Goal: Task Accomplishment & Management: Manage account settings

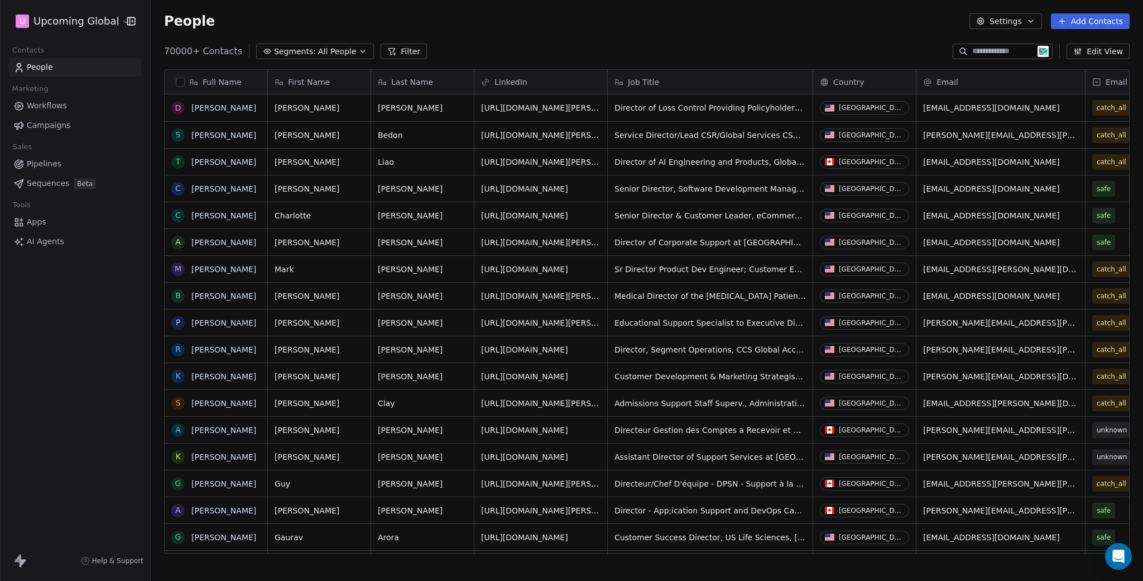
scroll to position [9, 9]
click at [296, 47] on span "Segments:" at bounding box center [295, 52] width 42 height 12
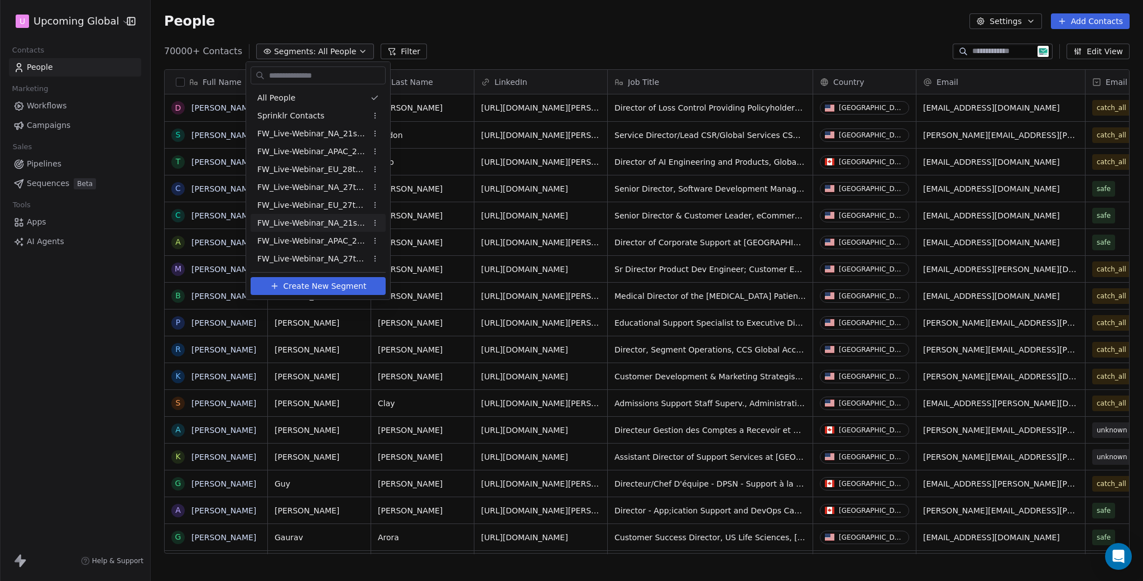
click at [619, 41] on html "U Upcoming Global Contacts People Marketing Workflows Campaigns Sales Pipelines…" at bounding box center [571, 290] width 1143 height 581
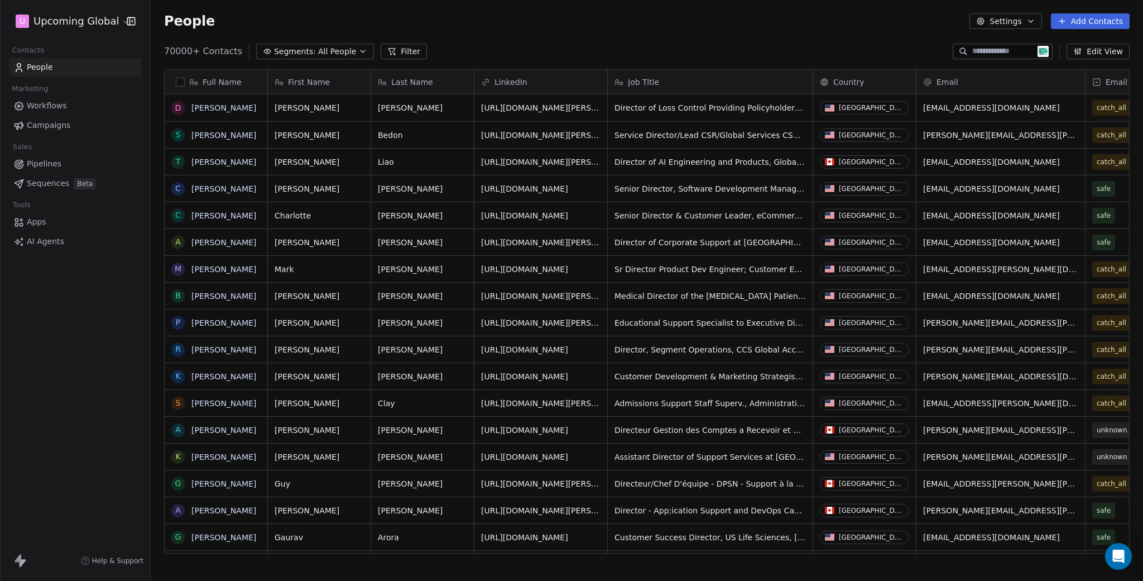
click at [1024, 23] on button "Settings" at bounding box center [1006, 21] width 72 height 16
click at [1104, 25] on html "U Upcoming Global Contacts People Marketing Workflows Campaigns Sales Pipelines…" at bounding box center [571, 290] width 1143 height 581
click at [1100, 11] on div "People Settings Add Contacts" at bounding box center [647, 21] width 993 height 42
click at [1099, 19] on button "Add Contacts" at bounding box center [1090, 21] width 79 height 16
click at [1099, 42] on span "Create new contact" at bounding box center [1097, 46] width 76 height 12
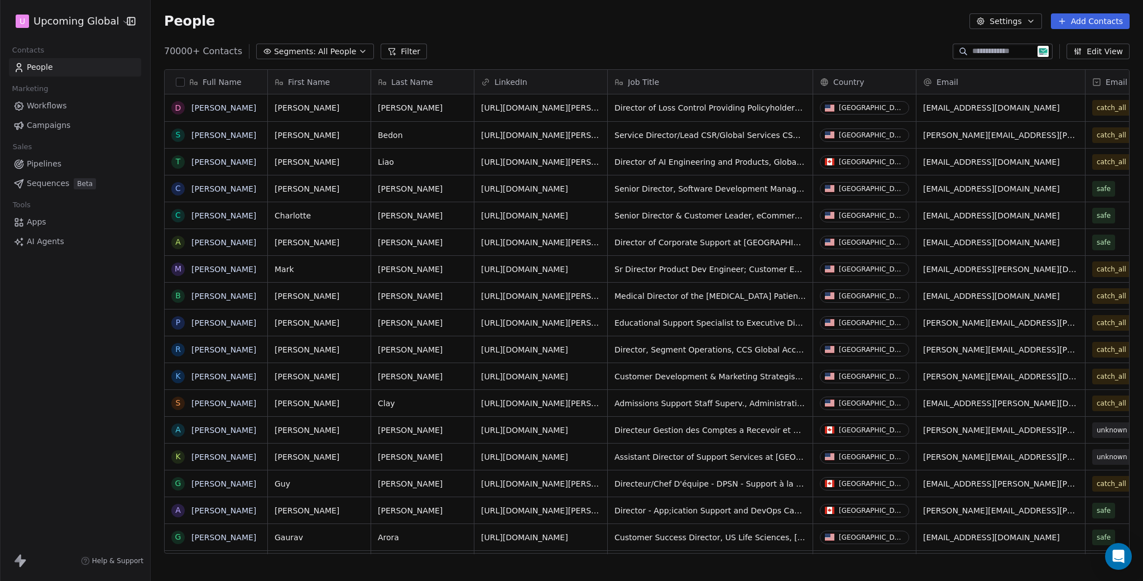
click at [1104, 14] on button "Add Contacts" at bounding box center [1090, 21] width 79 height 16
click at [1083, 64] on span "Import from CSV" at bounding box center [1091, 64] width 65 height 12
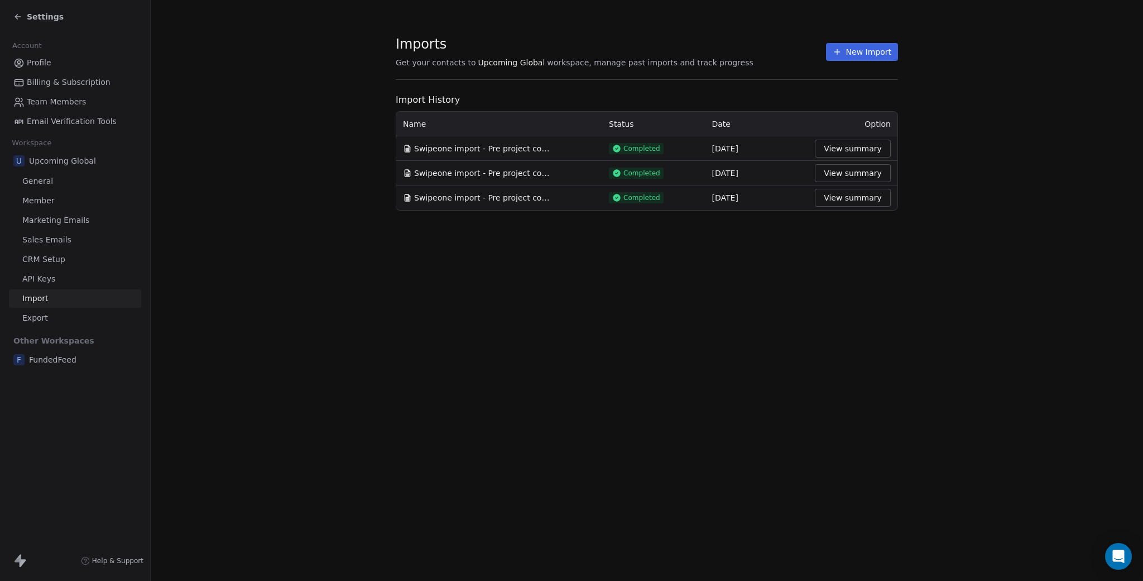
click at [869, 50] on button "New Import" at bounding box center [862, 52] width 72 height 18
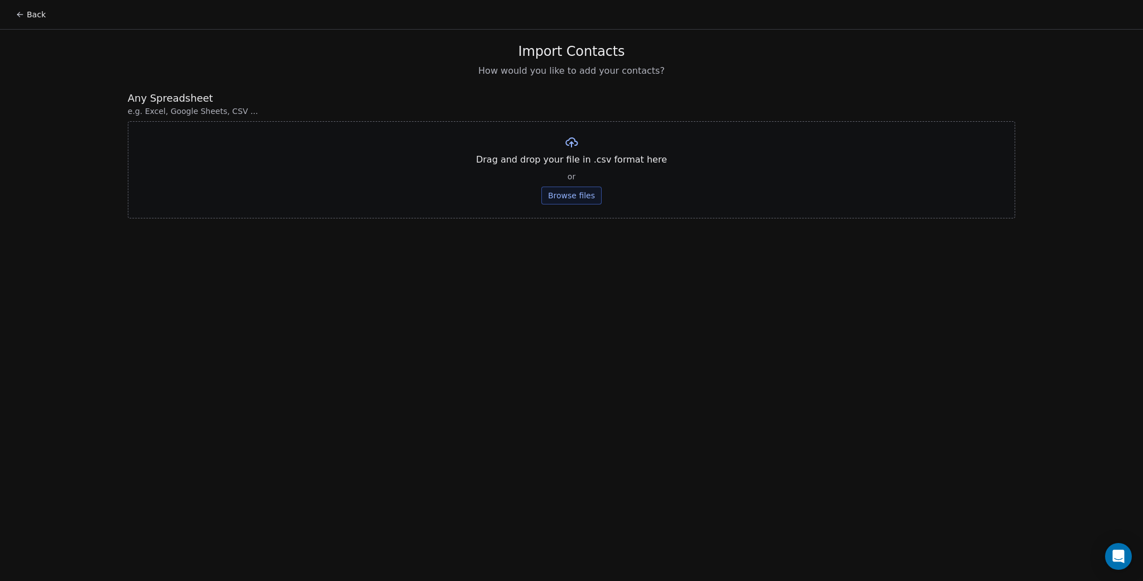
click at [565, 188] on button "Browse files" at bounding box center [572, 195] width 60 height 18
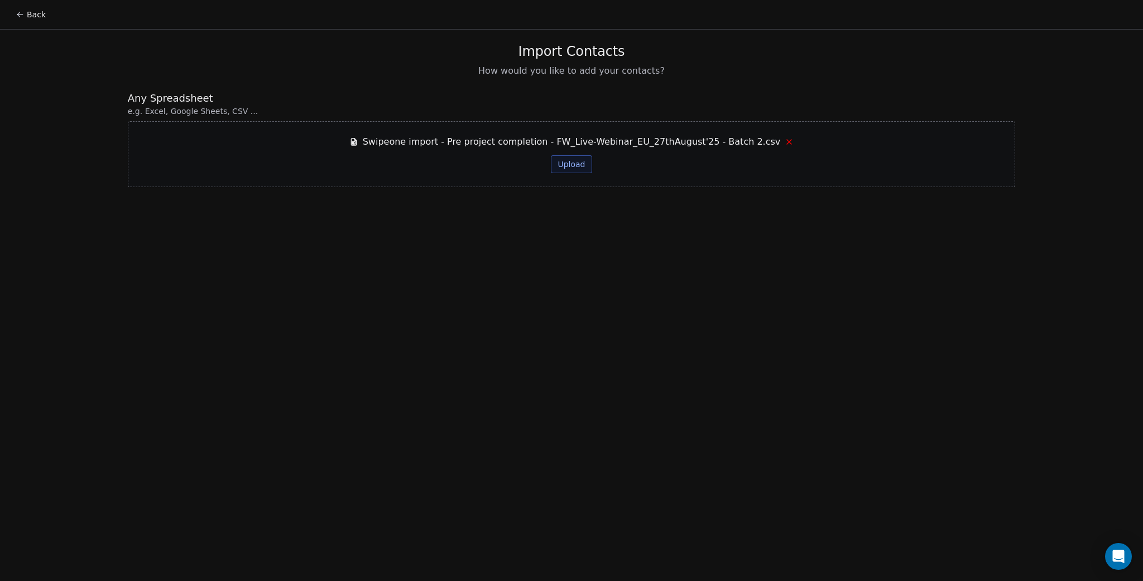
click at [568, 166] on button "Upload" at bounding box center [571, 164] width 41 height 18
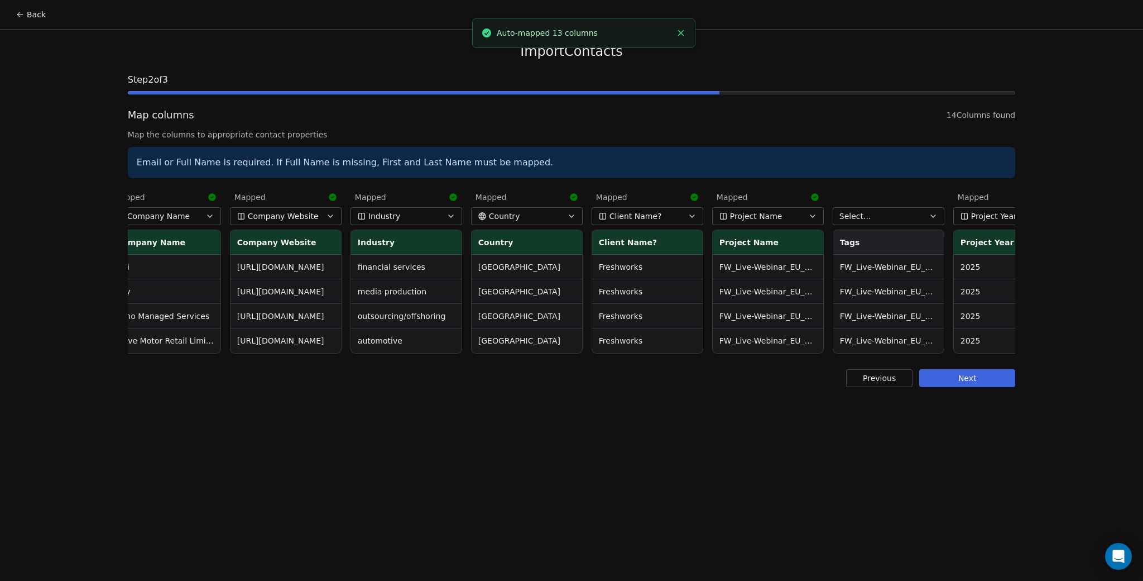
scroll to position [0, 792]
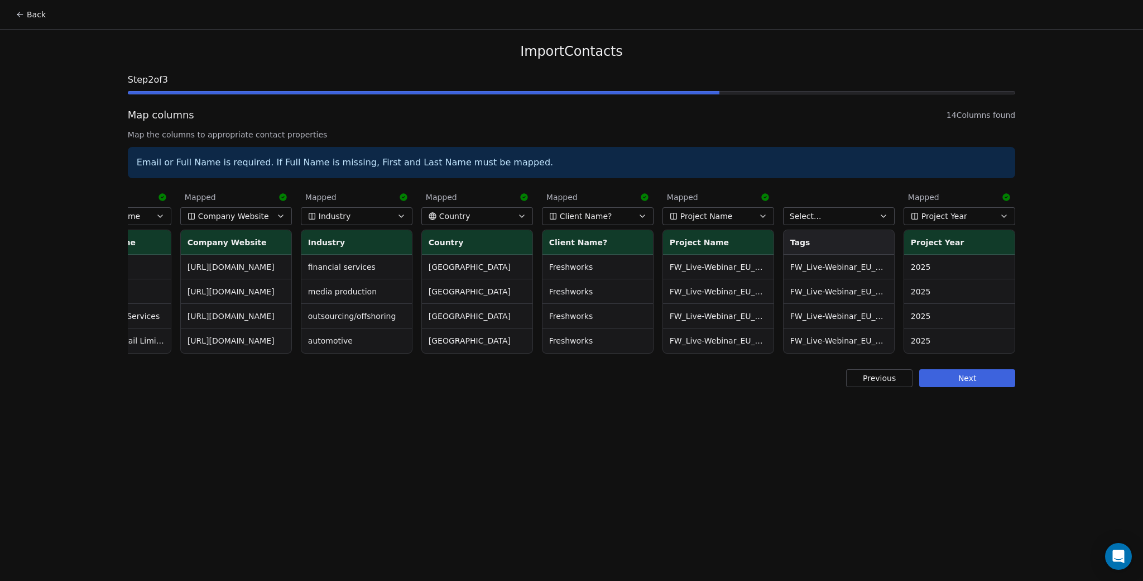
click at [832, 218] on button "Select..." at bounding box center [839, 216] width 112 height 18
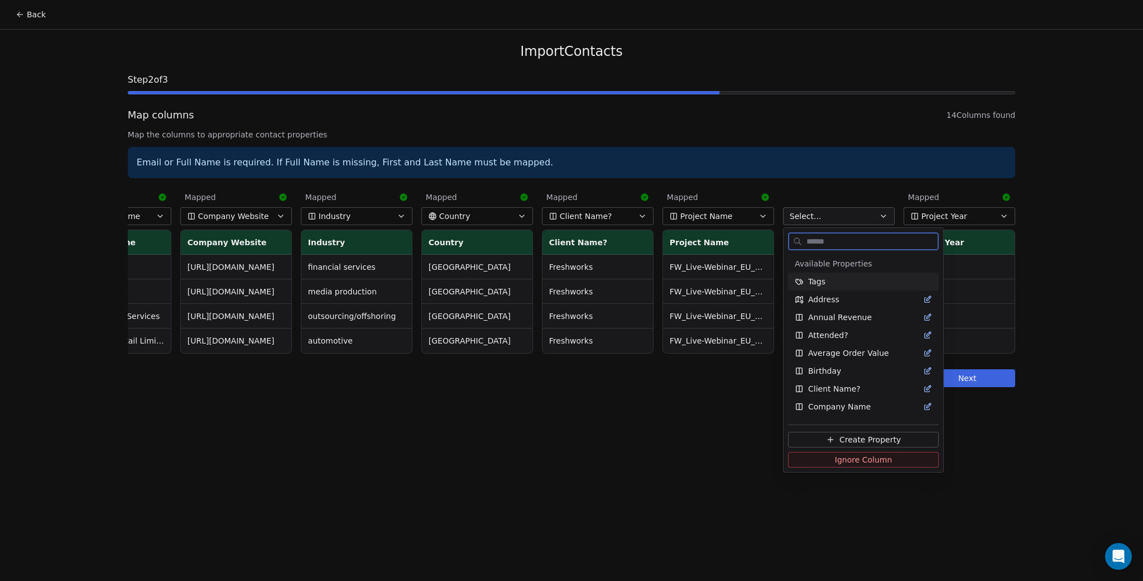
click at [842, 282] on div "Tags" at bounding box center [863, 281] width 137 height 11
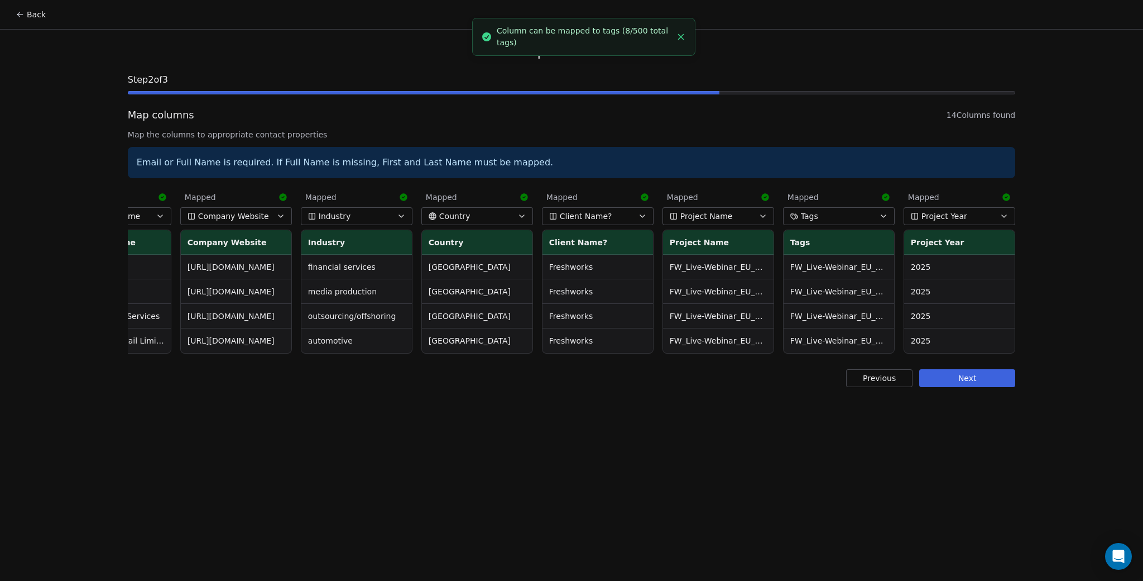
drag, startPoint x: 809, startPoint y: 364, endPoint x: 774, endPoint y: 364, distance: 35.2
click at [774, 364] on div "Import Contacts Step 2 of 3 Map columns 14 Columns found Map the columns to app…" at bounding box center [571, 215] width 914 height 371
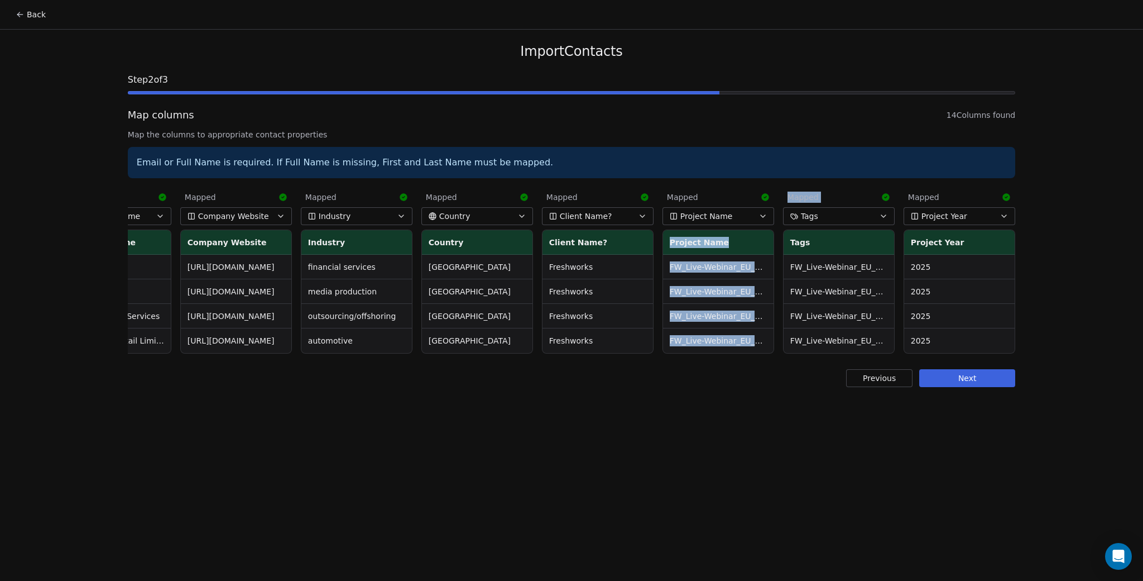
click at [974, 387] on button "Next" at bounding box center [968, 378] width 96 height 18
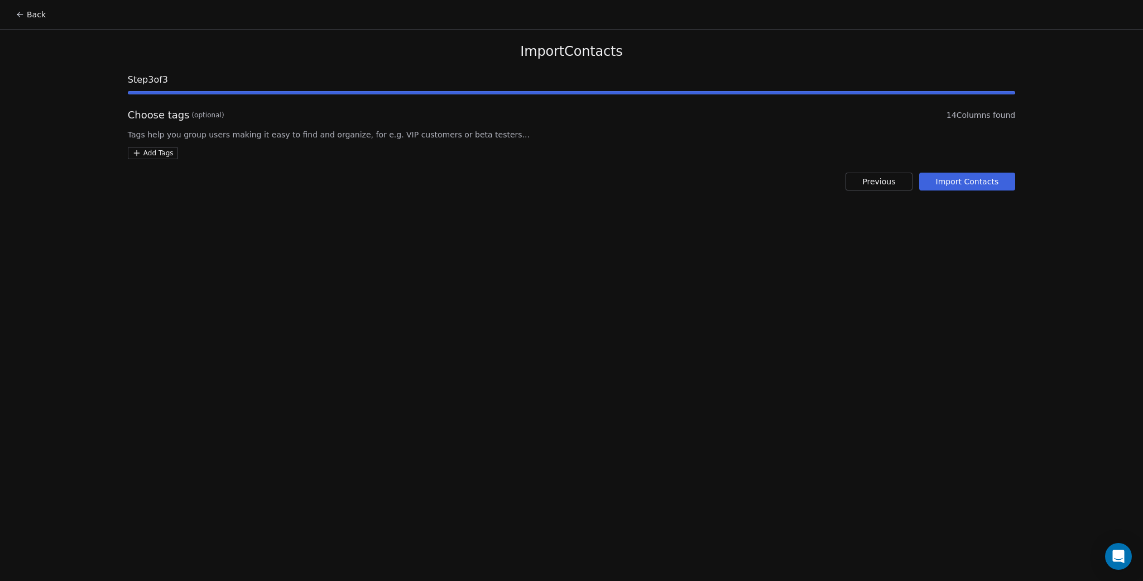
click at [983, 188] on button "Import Contacts" at bounding box center [968, 182] width 97 height 18
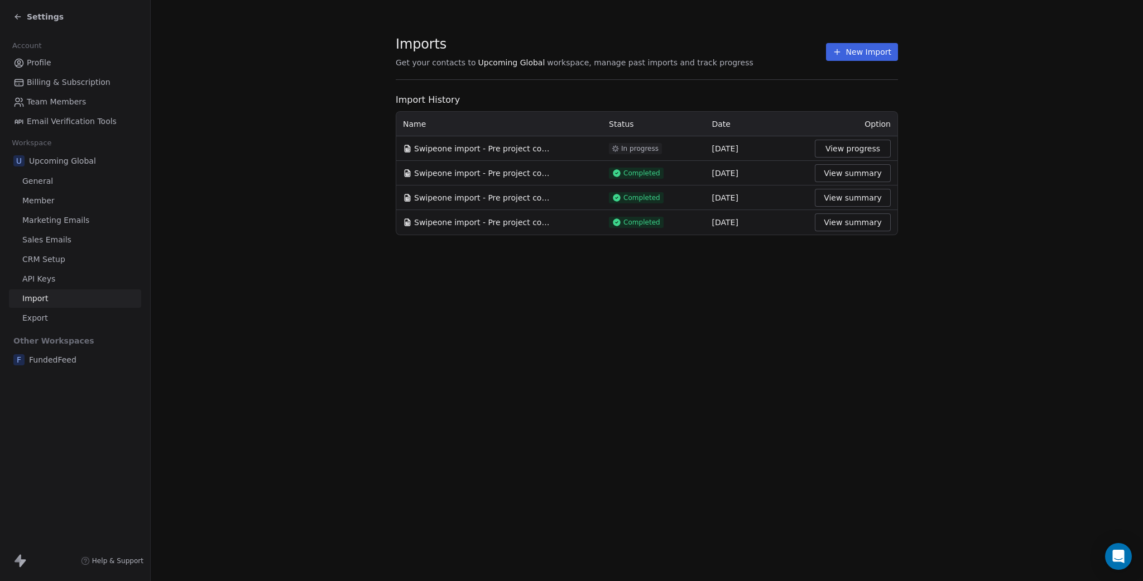
click at [938, 147] on section "Imports Get your contacts to Upcoming Global workspace, manage past imports and…" at bounding box center [647, 135] width 993 height 271
click at [863, 150] on button "View progress" at bounding box center [853, 149] width 76 height 18
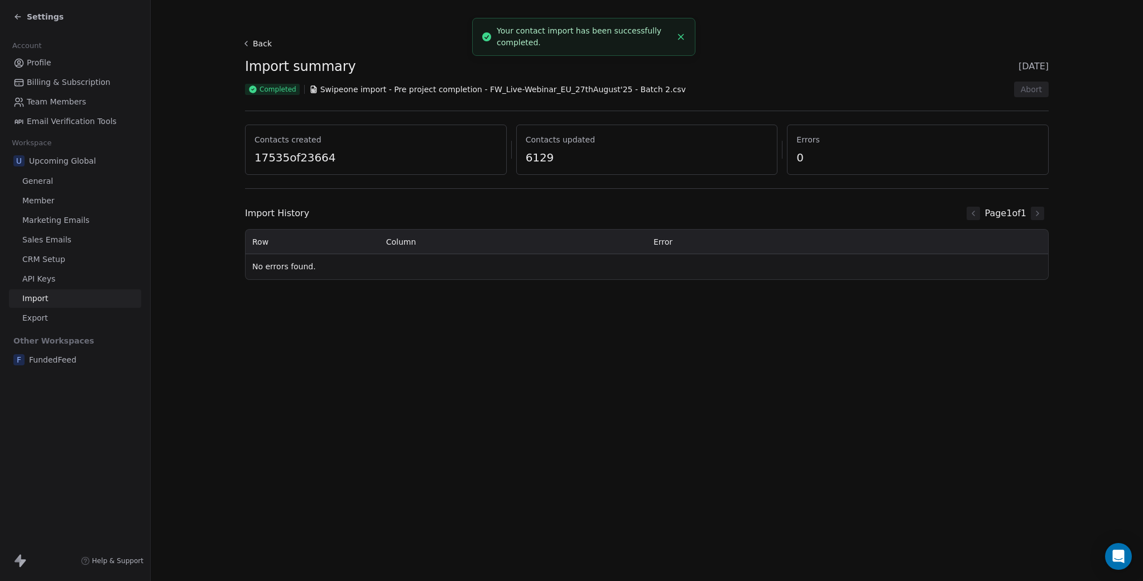
click at [36, 21] on span "Settings" at bounding box center [45, 16] width 37 height 11
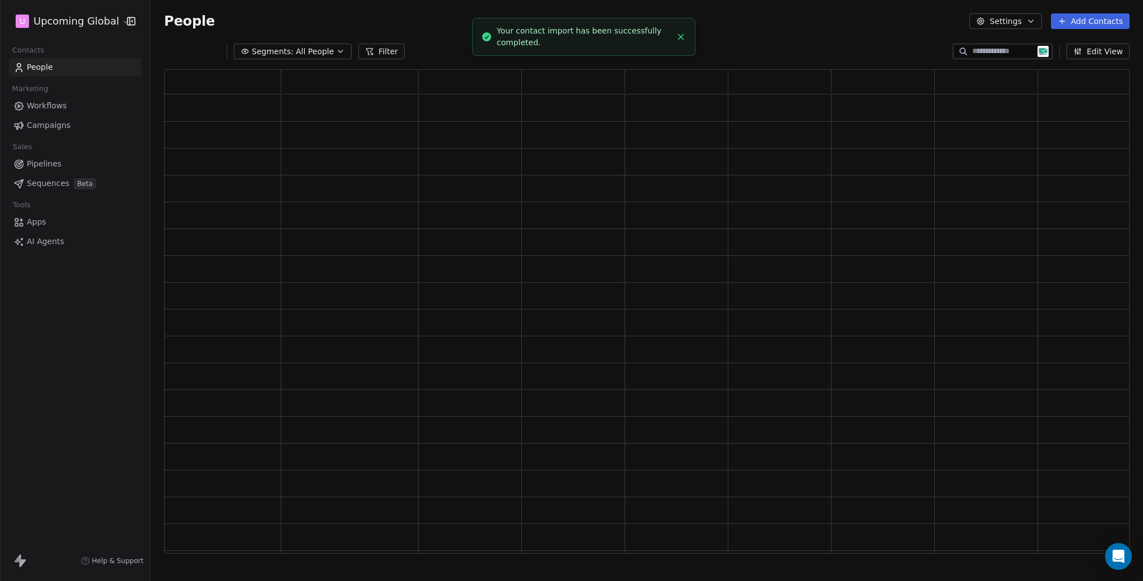
scroll to position [476, 957]
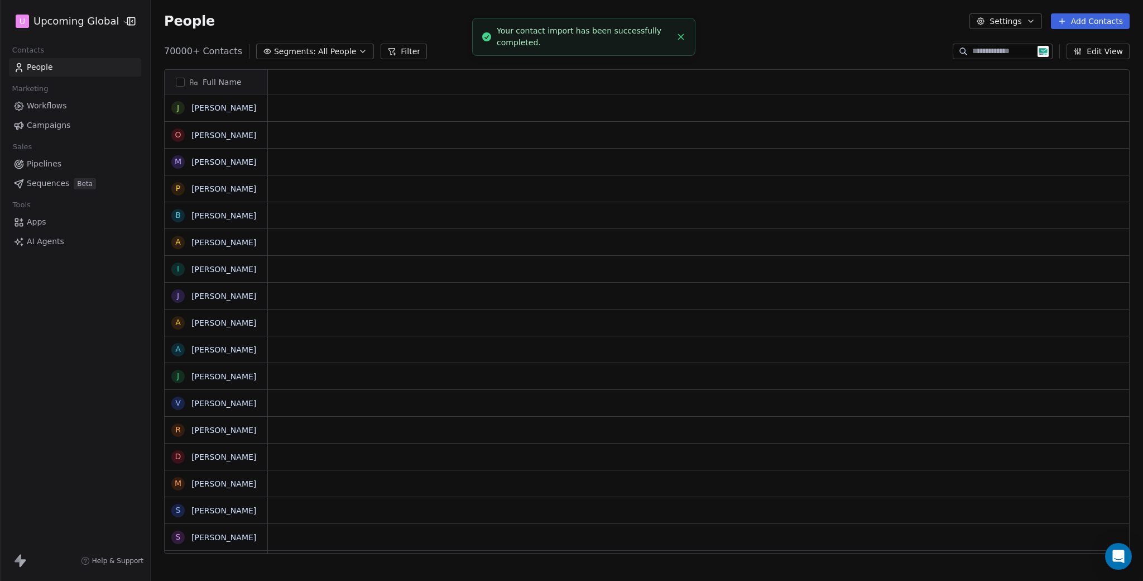
click at [440, 49] on div "70000+ Contacts Segments: All People Filter Edit View" at bounding box center [647, 51] width 993 height 18
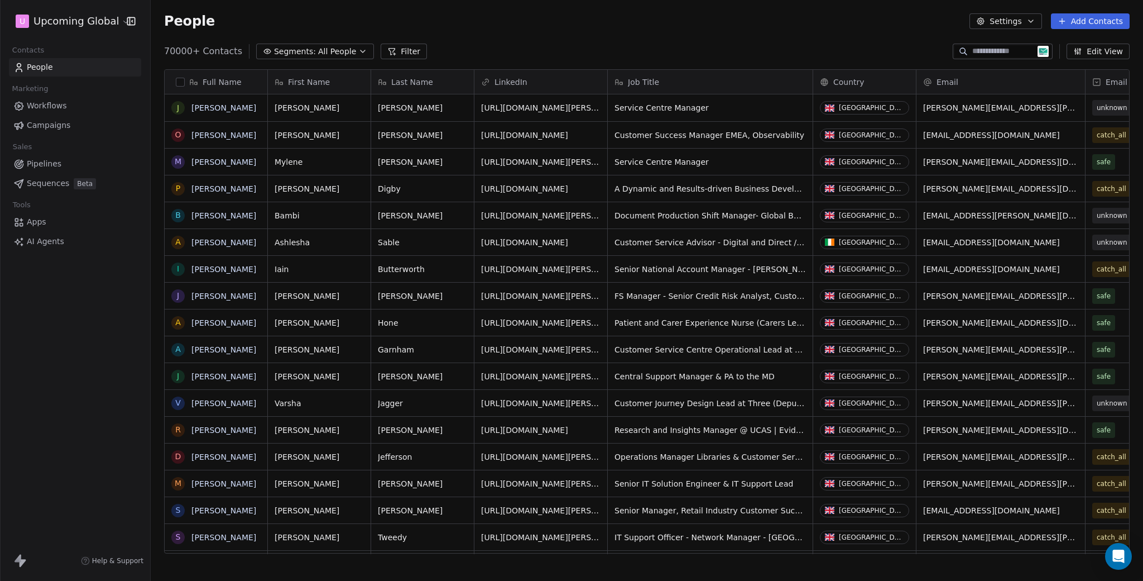
click at [381, 51] on button "Filter" at bounding box center [404, 52] width 46 height 16
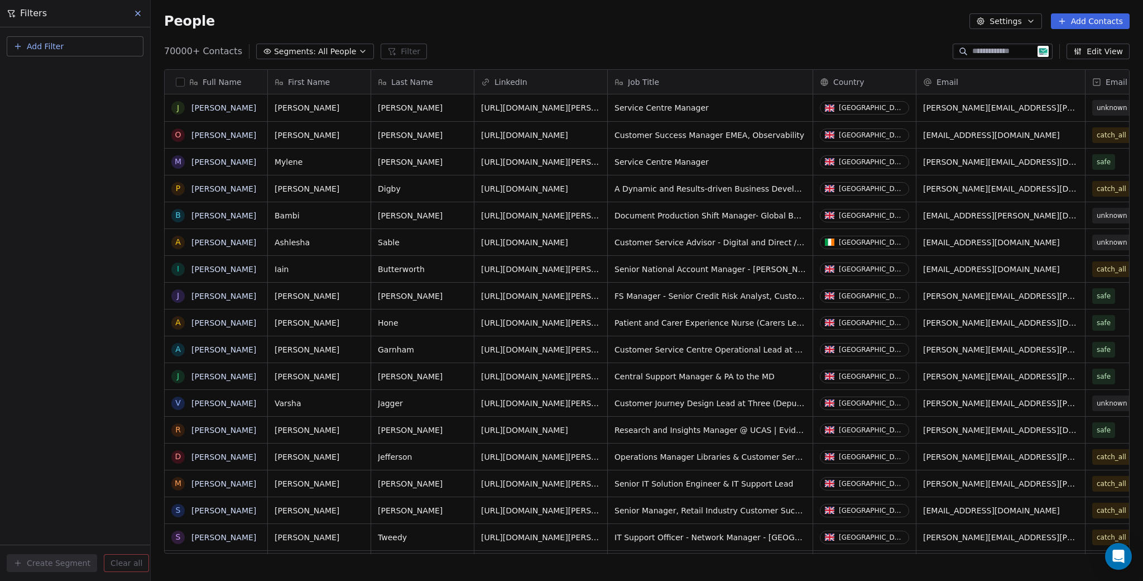
click at [41, 43] on span "Add Filter" at bounding box center [45, 47] width 37 height 12
click at [67, 73] on span "Contact properties" at bounding box center [54, 73] width 73 height 12
type input "*"
type input "****"
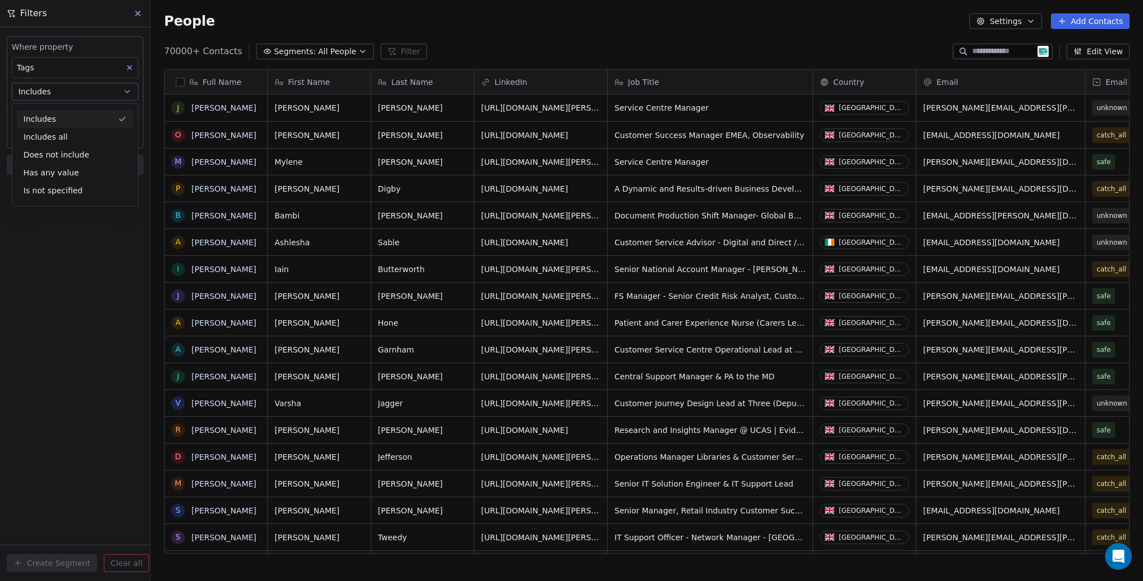
click at [63, 116] on div "Includes" at bounding box center [75, 119] width 117 height 18
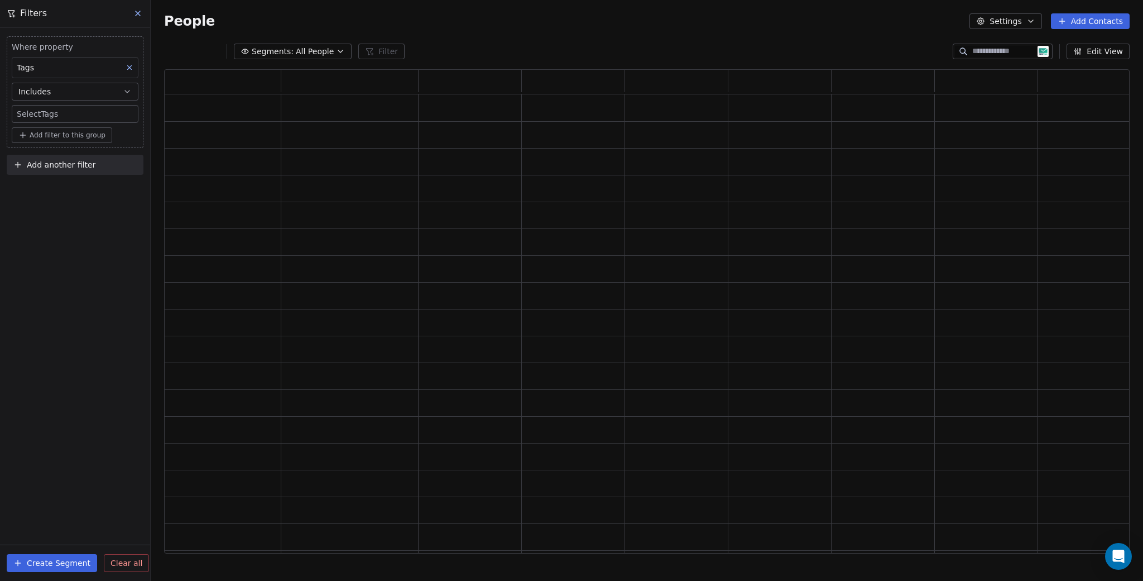
scroll to position [476, 957]
click at [63, 118] on body "U Upcoming Global Contacts People Marketing Workflows Campaigns Sales Pipelines…" at bounding box center [571, 290] width 1143 height 581
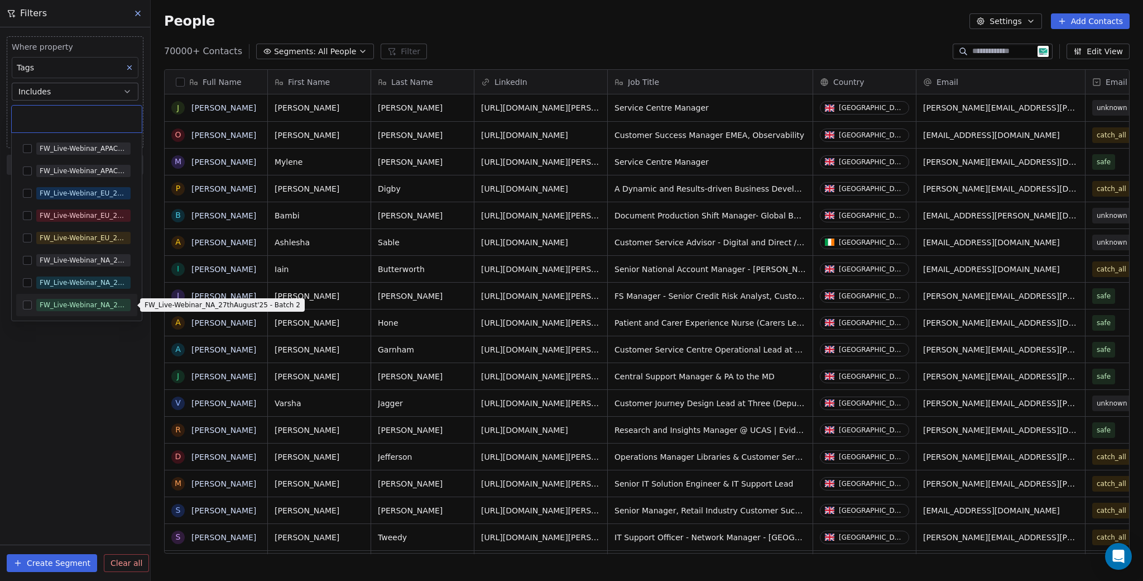
scroll to position [502, 984]
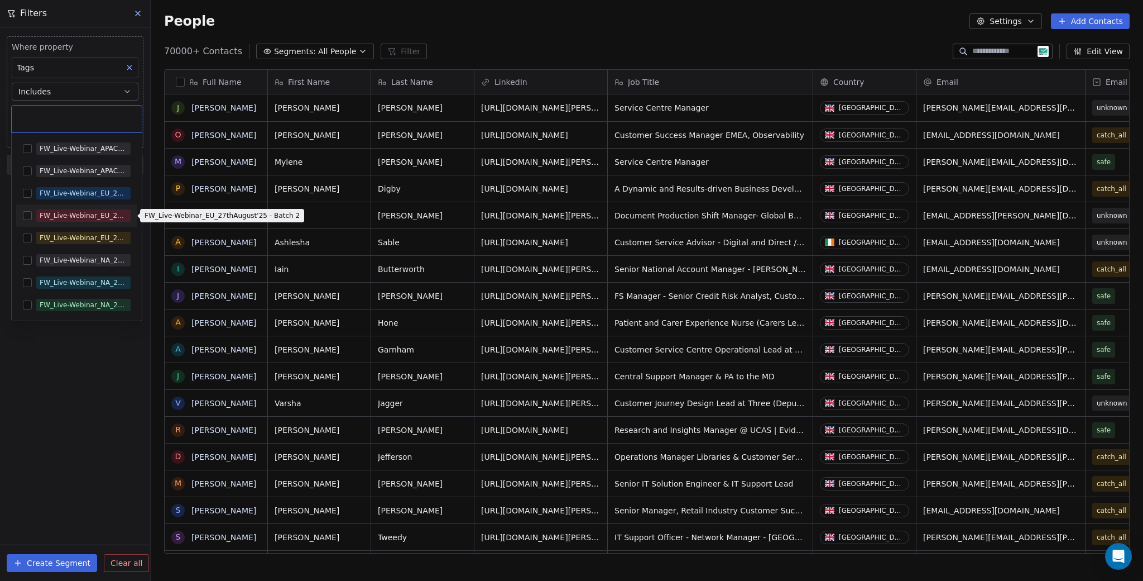
click at [88, 213] on div "FW_Live-Webinar_EU_27thAugust'25 - Batch 2" at bounding box center [84, 215] width 88 height 10
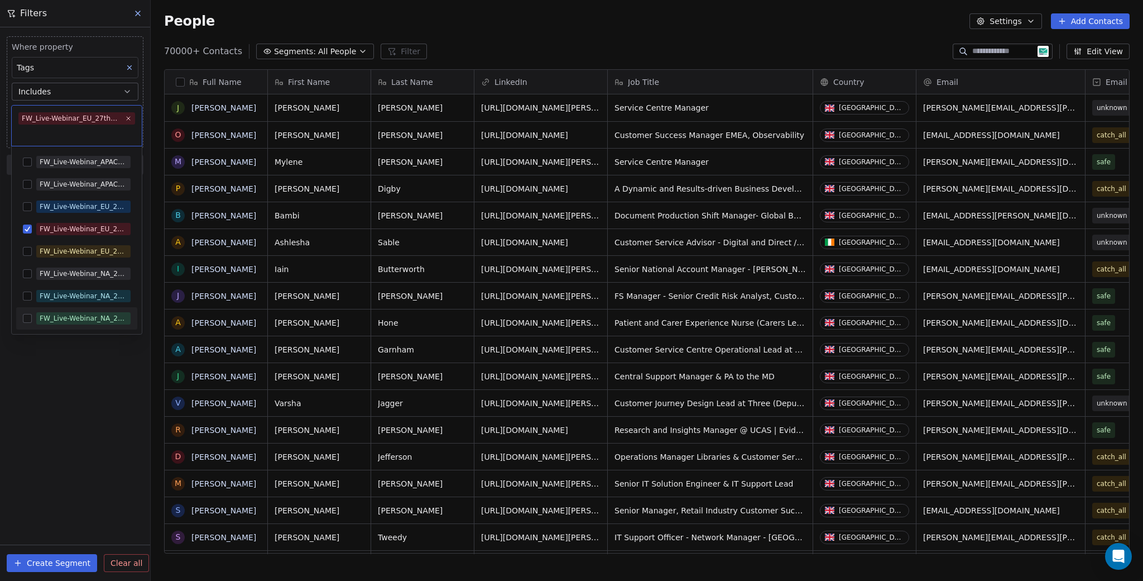
click at [66, 367] on html "U Upcoming Global Contacts People Marketing Workflows Campaigns Sales Pipelines…" at bounding box center [571, 290] width 1143 height 581
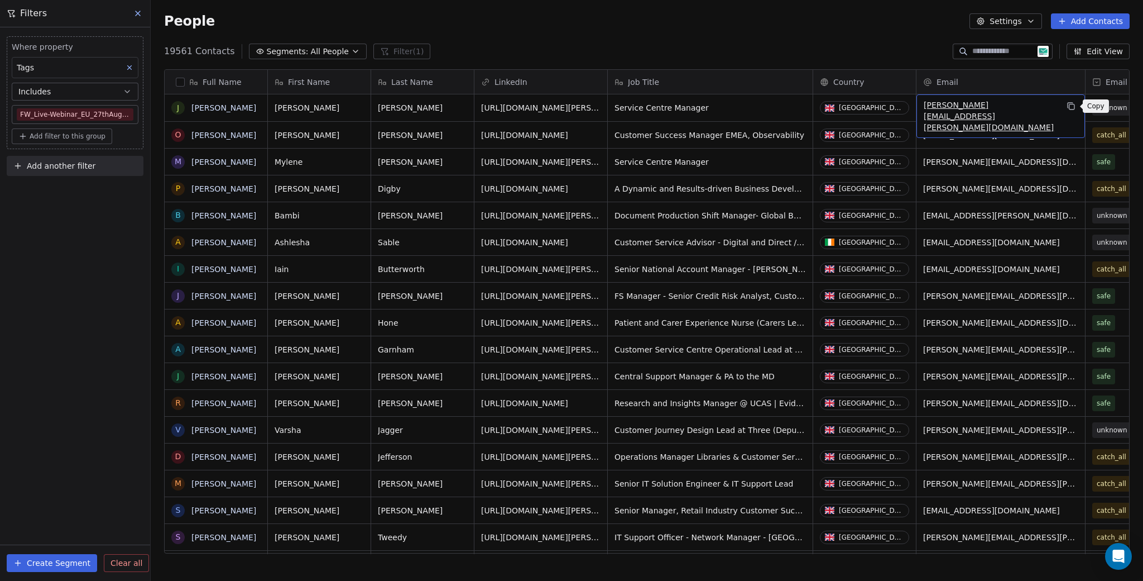
click at [1075, 105] on icon "grid" at bounding box center [1071, 106] width 9 height 9
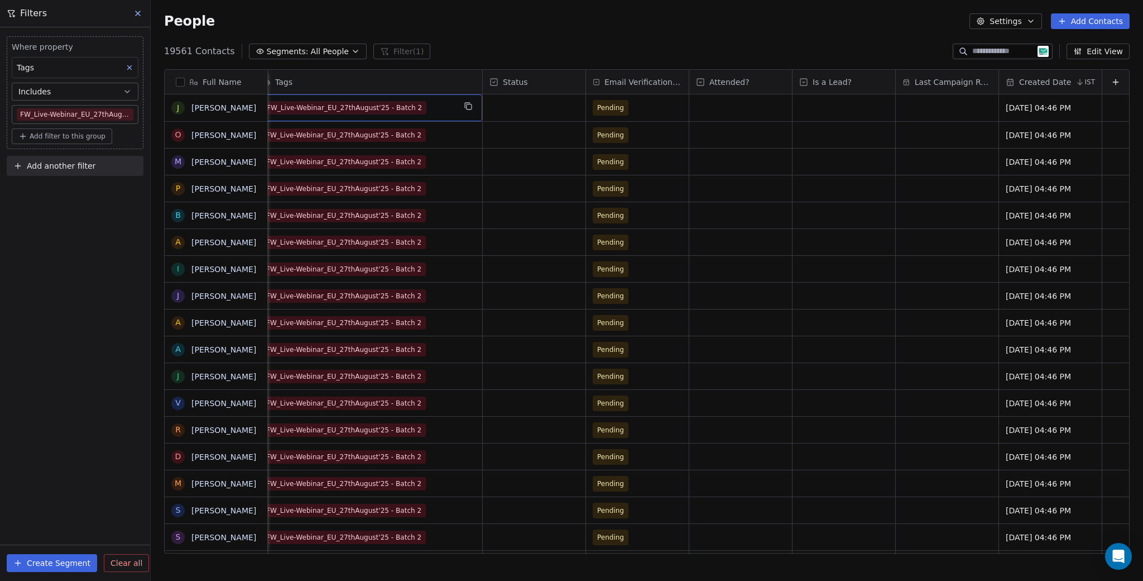
scroll to position [0, 1626]
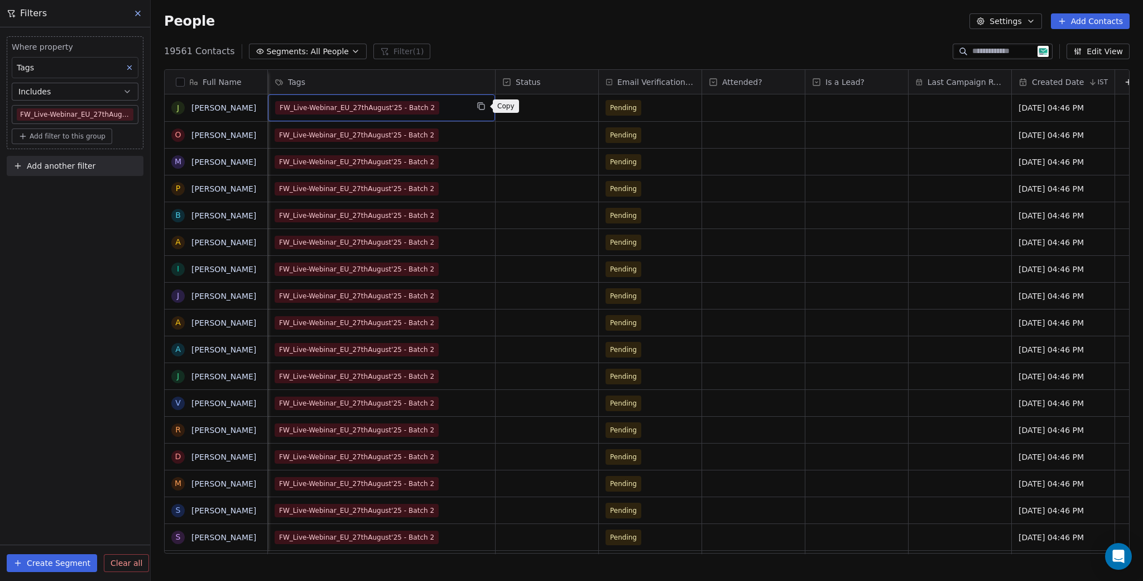
click at [481, 105] on icon "grid" at bounding box center [481, 106] width 9 height 9
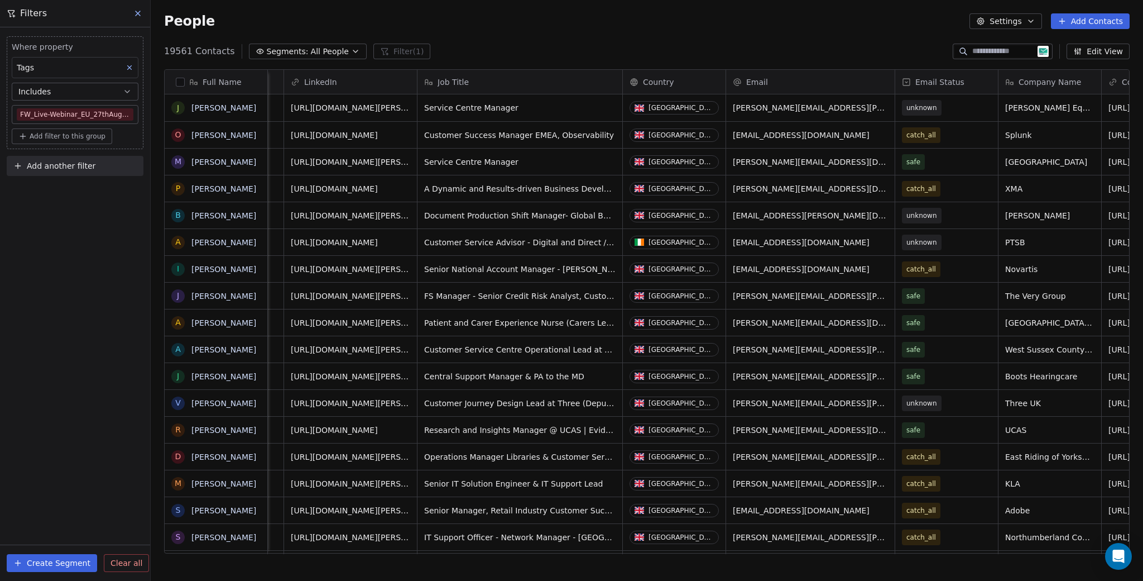
scroll to position [0, 0]
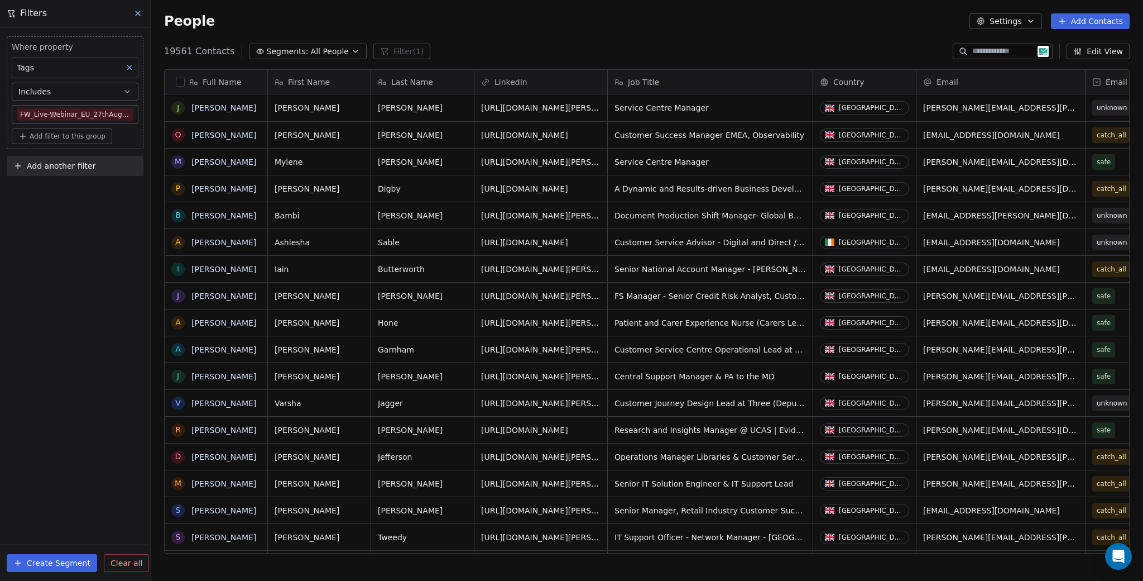
click at [58, 563] on button "Create Segment" at bounding box center [52, 563] width 90 height 18
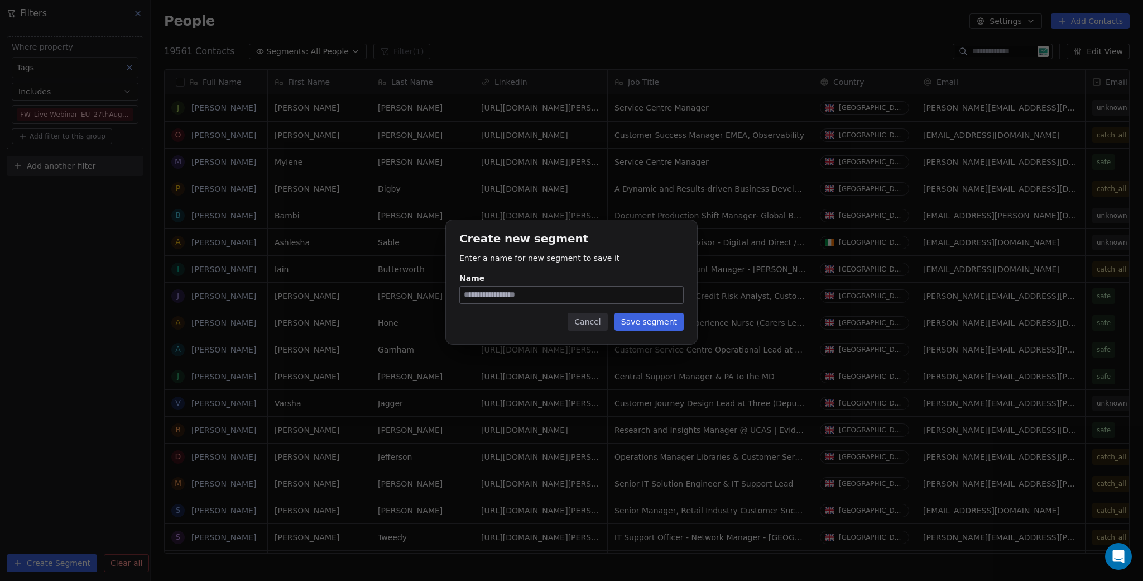
type input "**********"
paste input "**********"
type input "**********"
click at [655, 327] on button "Save segment" at bounding box center [649, 322] width 69 height 18
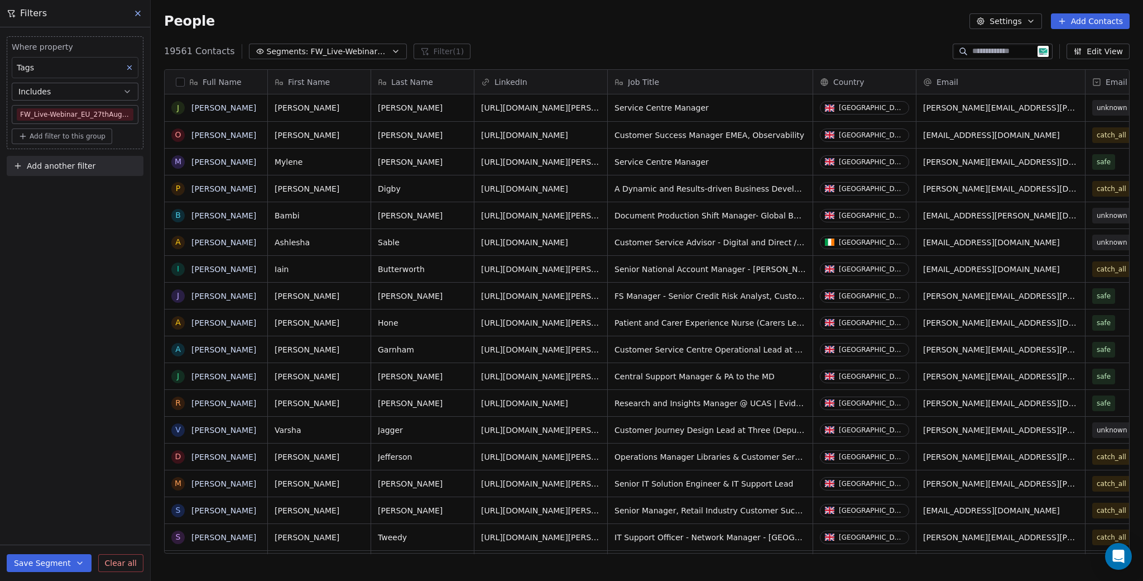
click at [333, 54] on span "FW_Live-Webinar_EU_27thAugust'25 - Batch 2" at bounding box center [350, 52] width 78 height 12
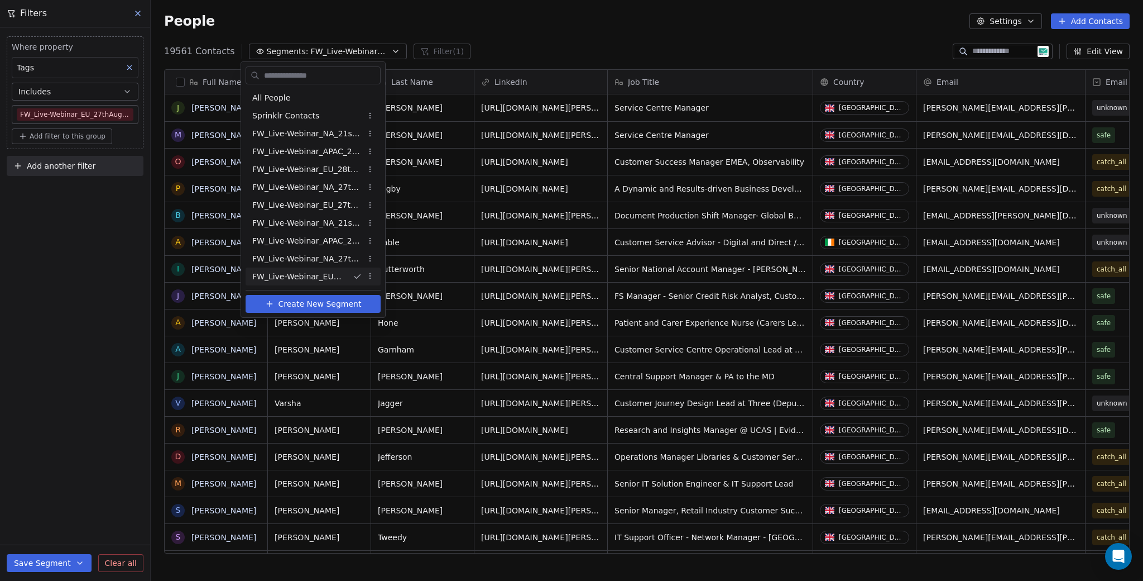
click at [684, 63] on html "U Upcoming Global Contacts People Marketing Workflows Campaigns Sales Pipelines…" at bounding box center [571, 290] width 1143 height 581
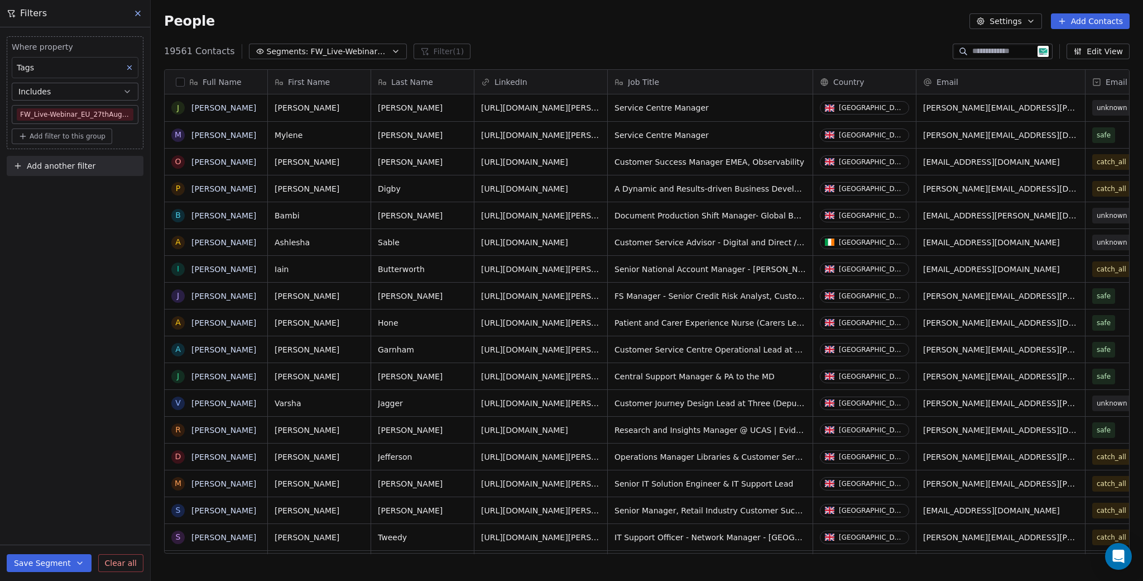
click at [134, 66] on button at bounding box center [129, 67] width 15 height 15
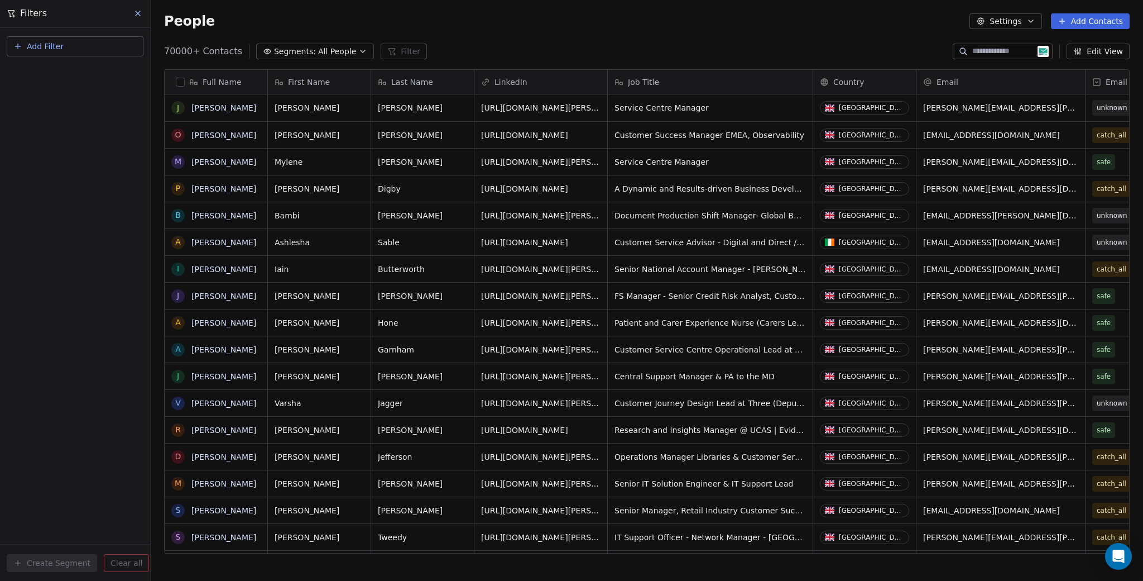
click at [138, 11] on icon at bounding box center [137, 13] width 9 height 9
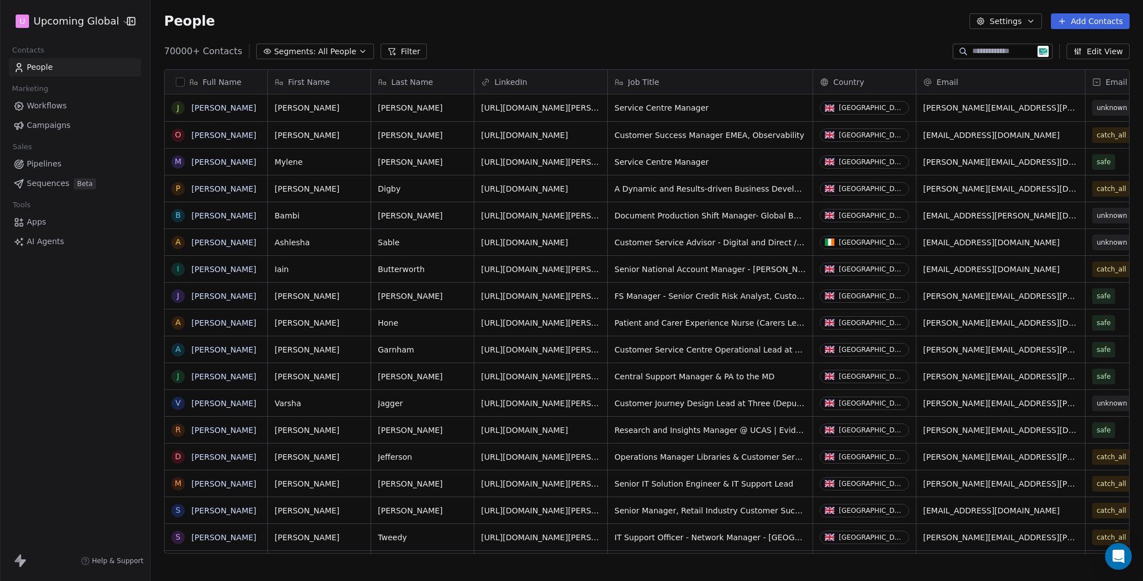
click at [253, 27] on div "People Settings Add Contacts" at bounding box center [647, 21] width 966 height 16
click at [183, 81] on button "button" at bounding box center [180, 82] width 9 height 9
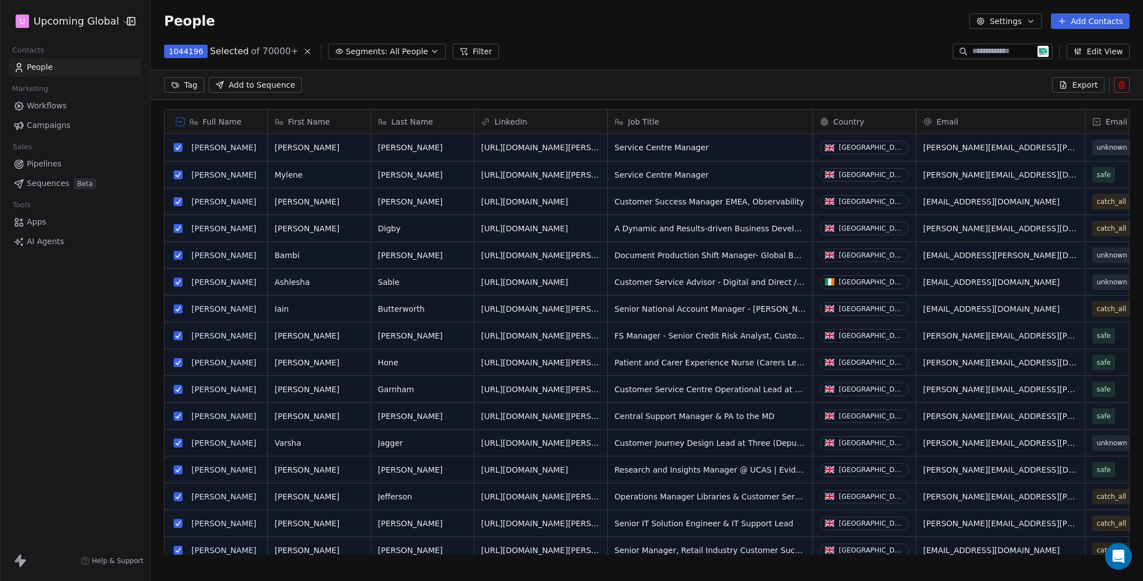
scroll to position [463, 984]
click at [178, 117] on button at bounding box center [180, 121] width 9 height 9
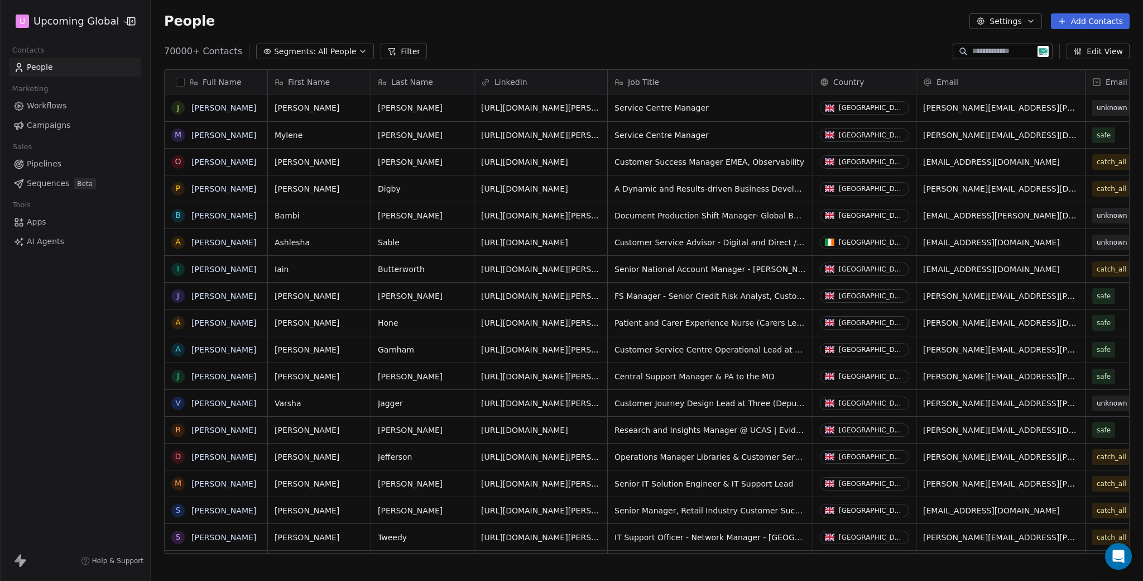
click at [478, 44] on div "70000+ Contacts Segments: All People Filter Edit View" at bounding box center [647, 51] width 993 height 18
